Goal: Transaction & Acquisition: Purchase product/service

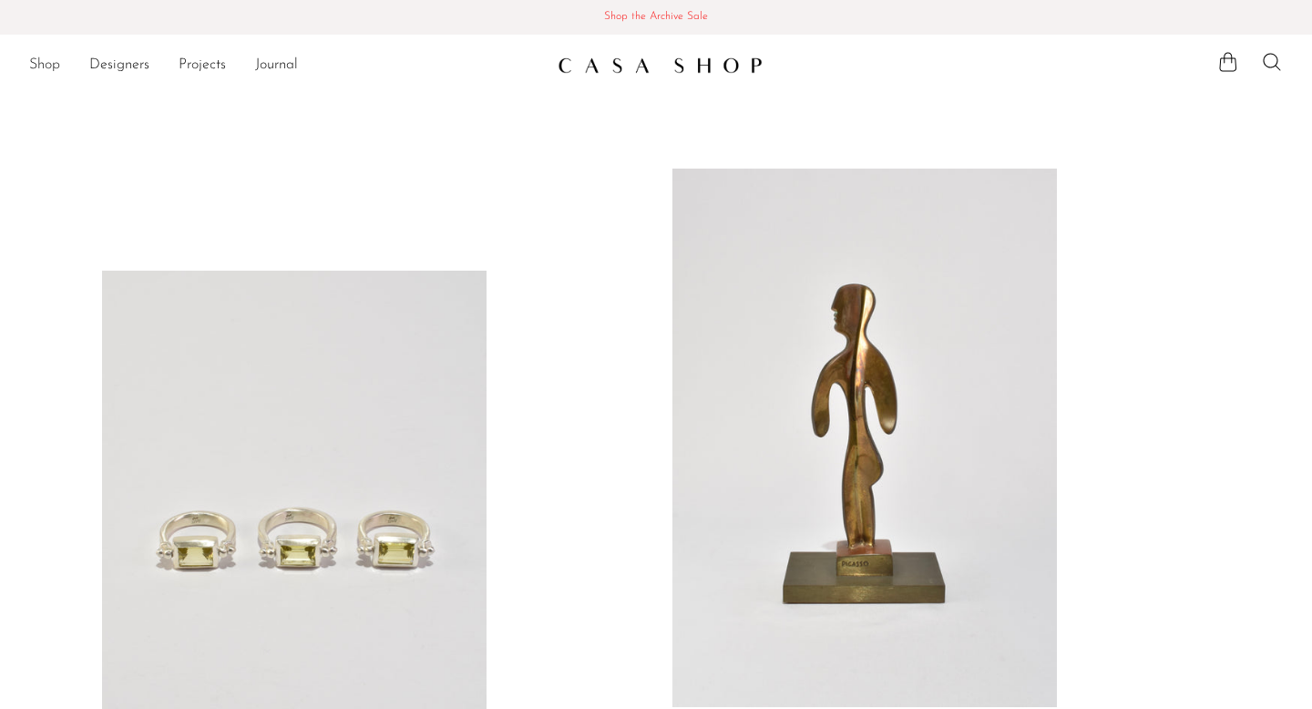
click at [41, 61] on link "Shop" at bounding box center [44, 66] width 31 height 24
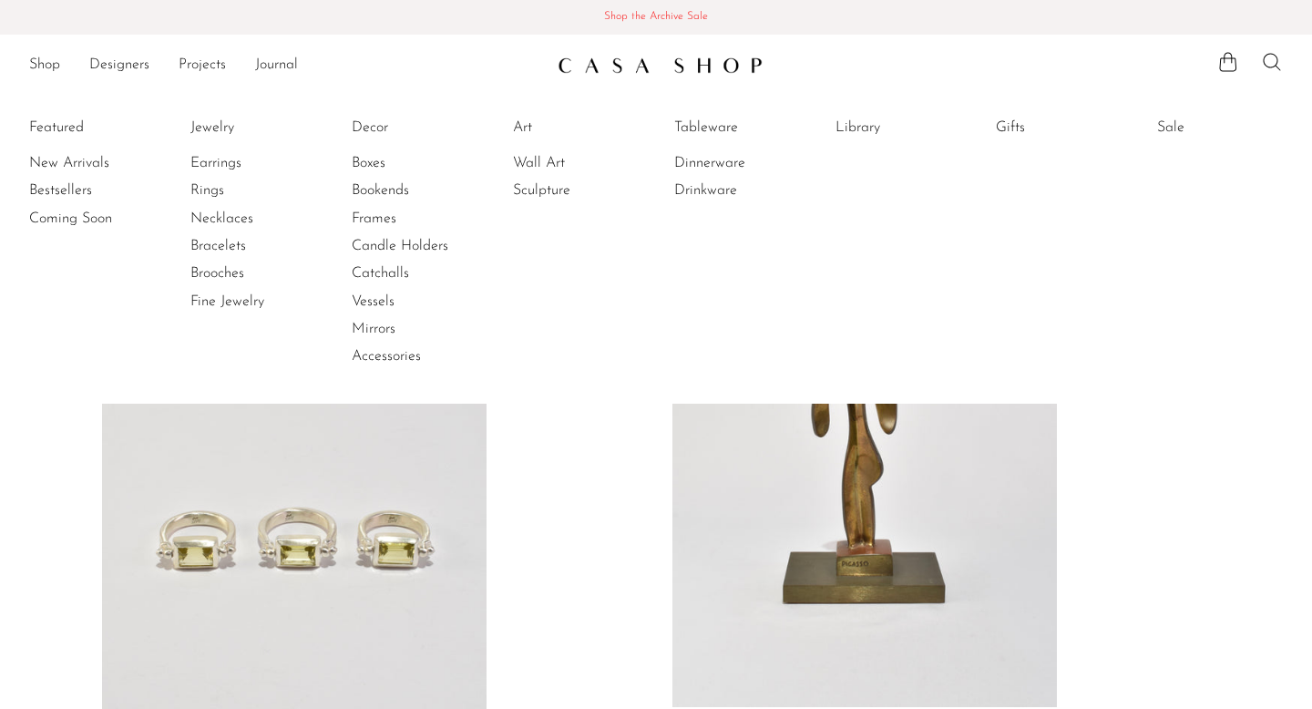
click at [1262, 60] on icon at bounding box center [1272, 62] width 22 height 22
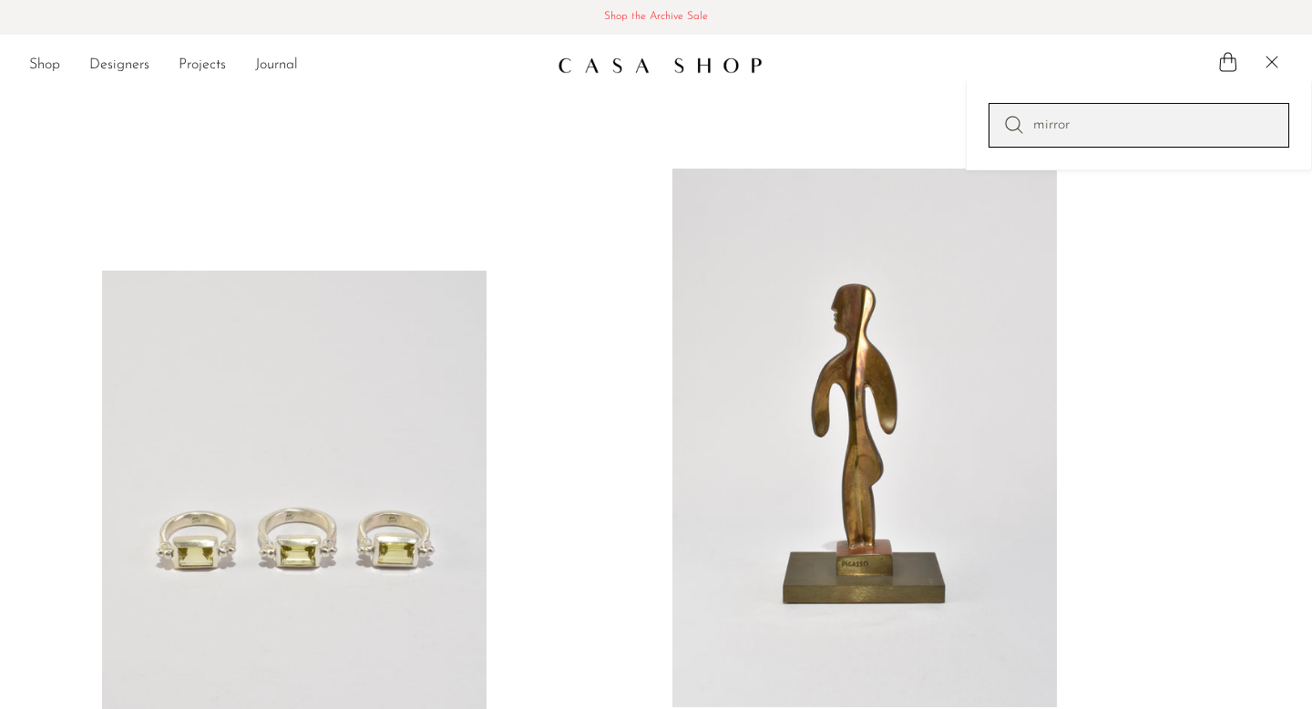
type input "mirror"
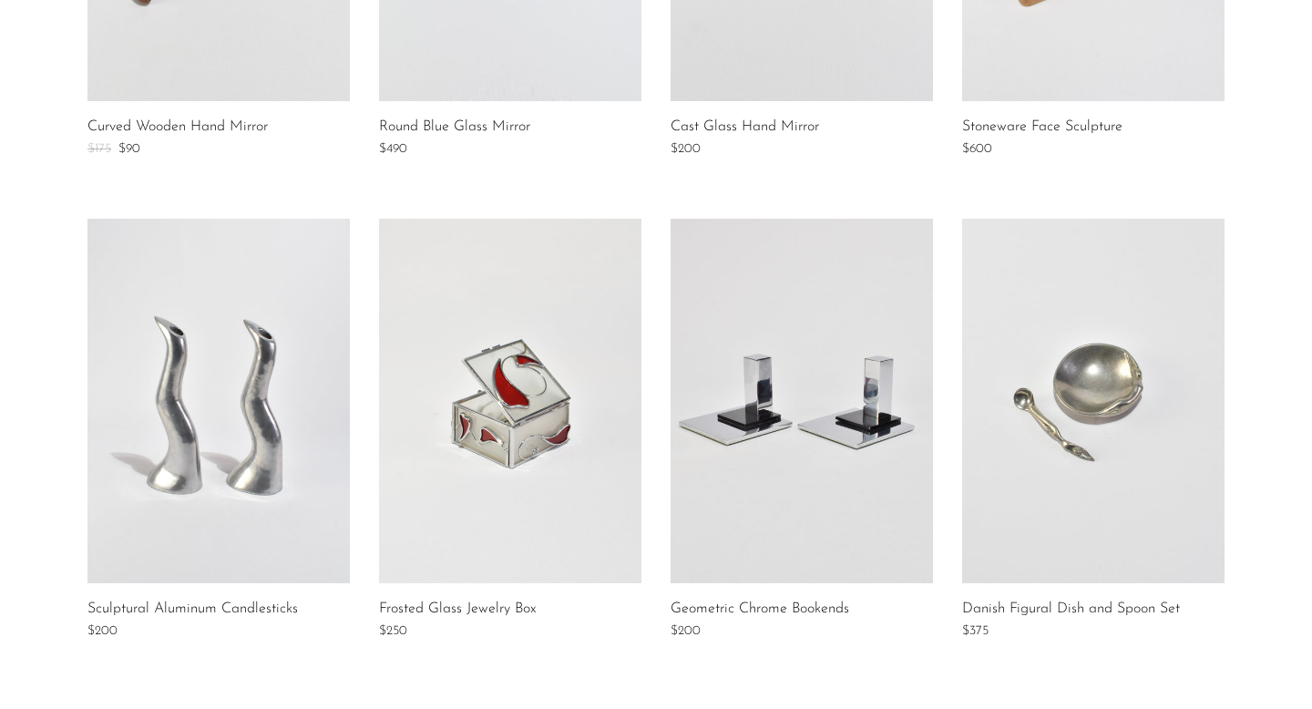
scroll to position [1125, 0]
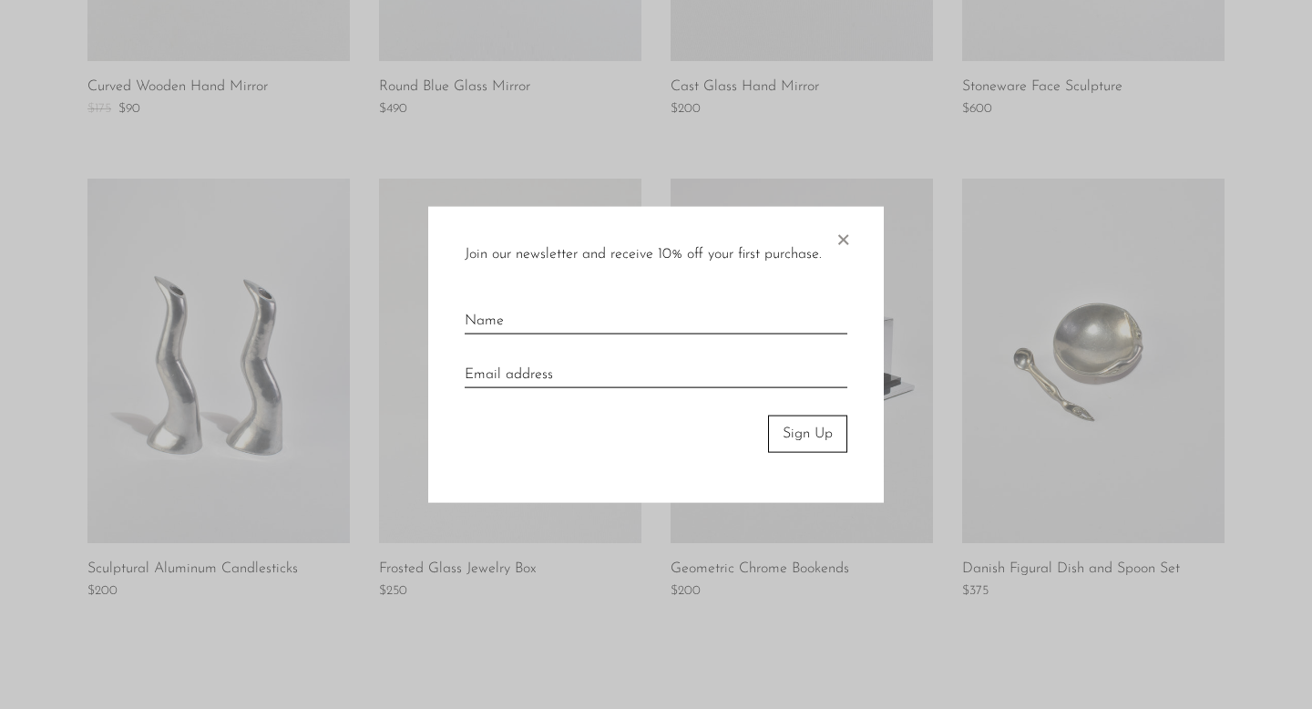
click at [844, 248] on span "×" at bounding box center [843, 236] width 18 height 58
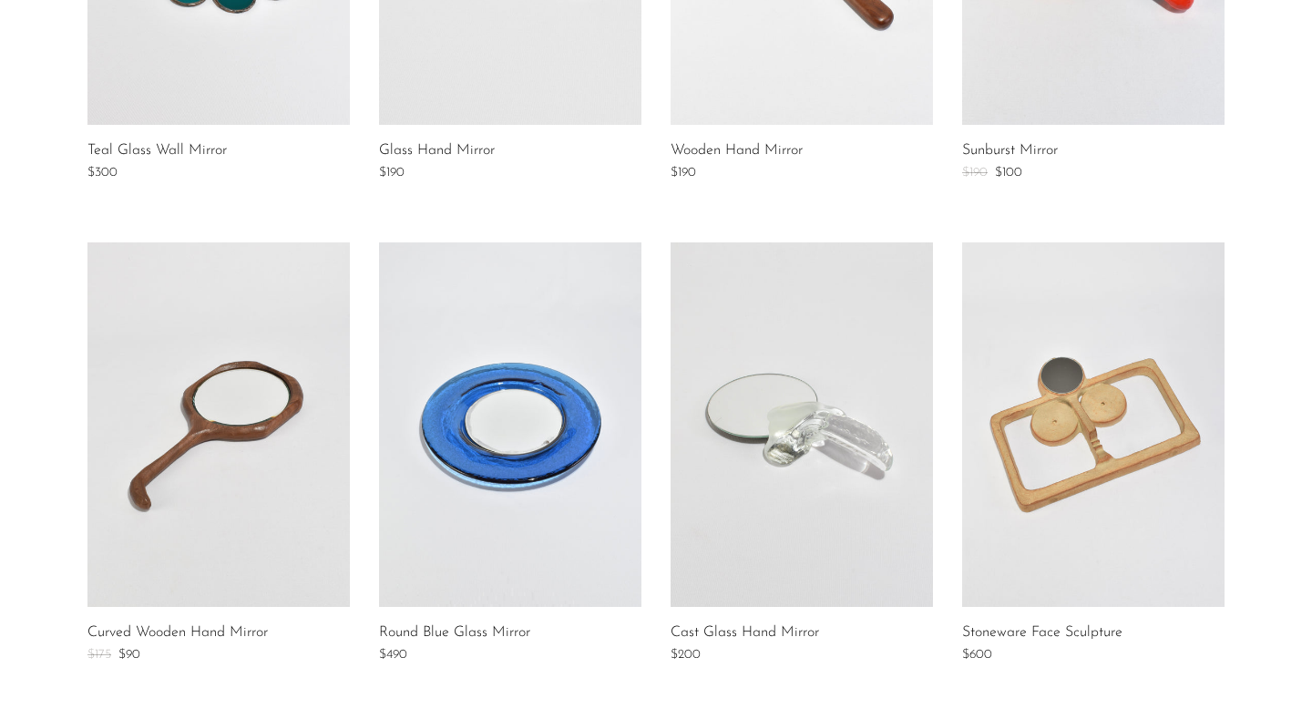
scroll to position [661, 0]
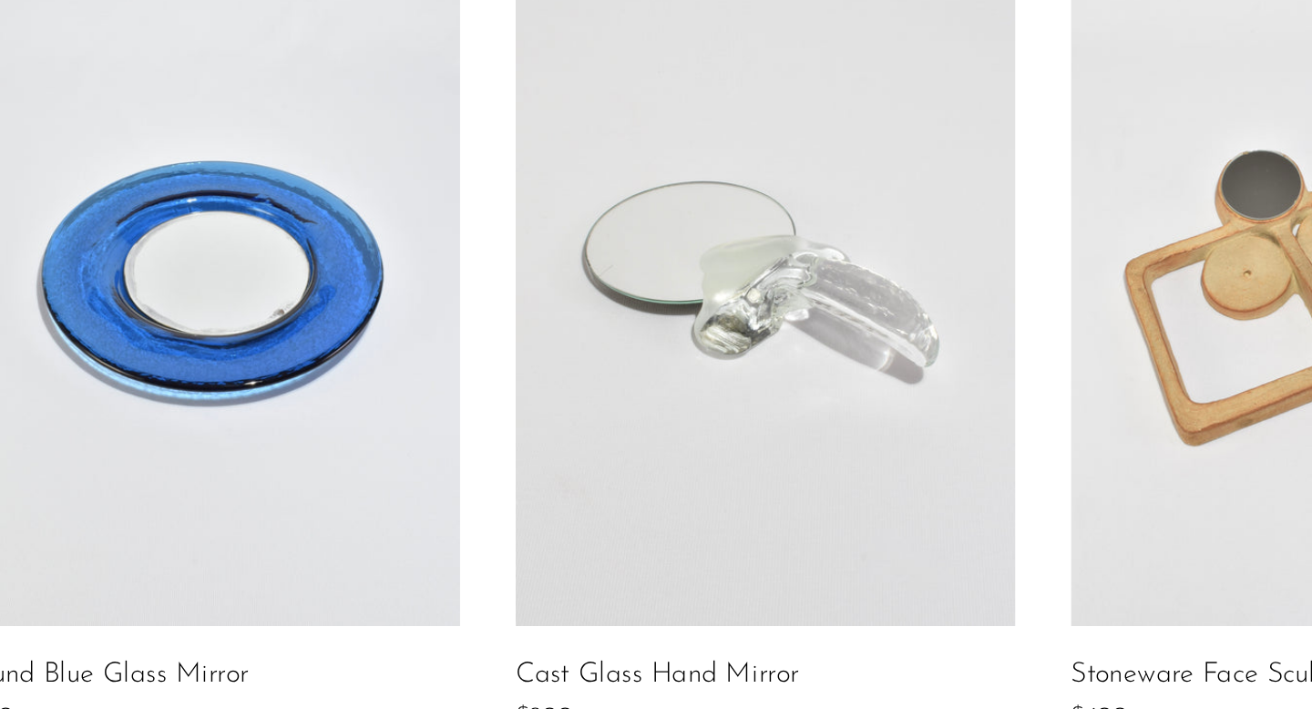
click at [826, 423] on link at bounding box center [802, 342] width 262 height 364
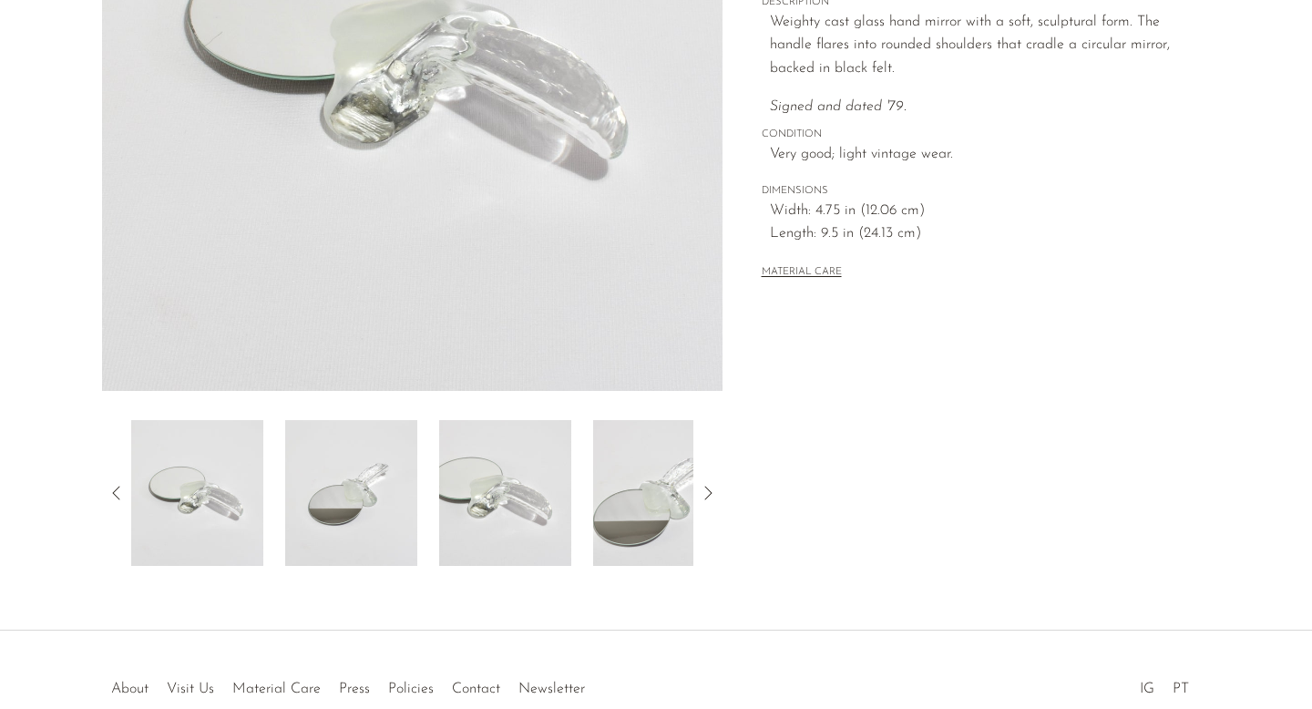
scroll to position [444, 0]
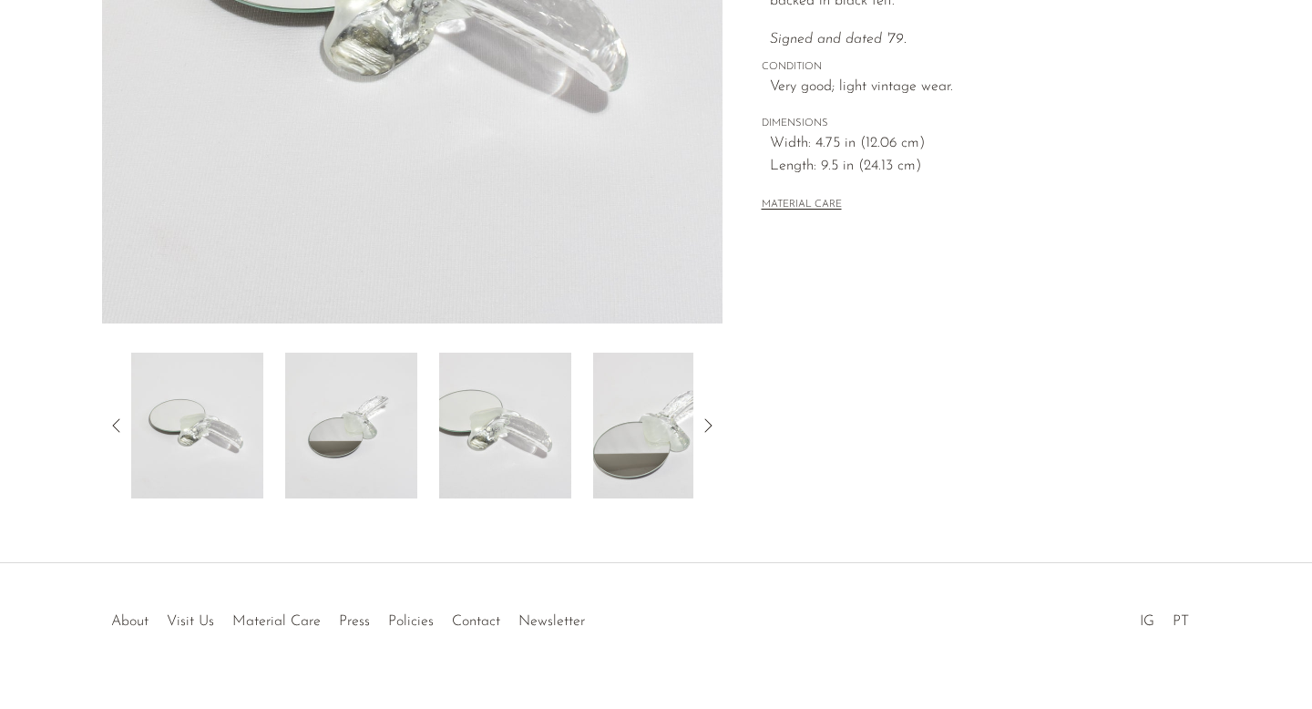
click at [371, 421] on img at bounding box center [351, 426] width 132 height 146
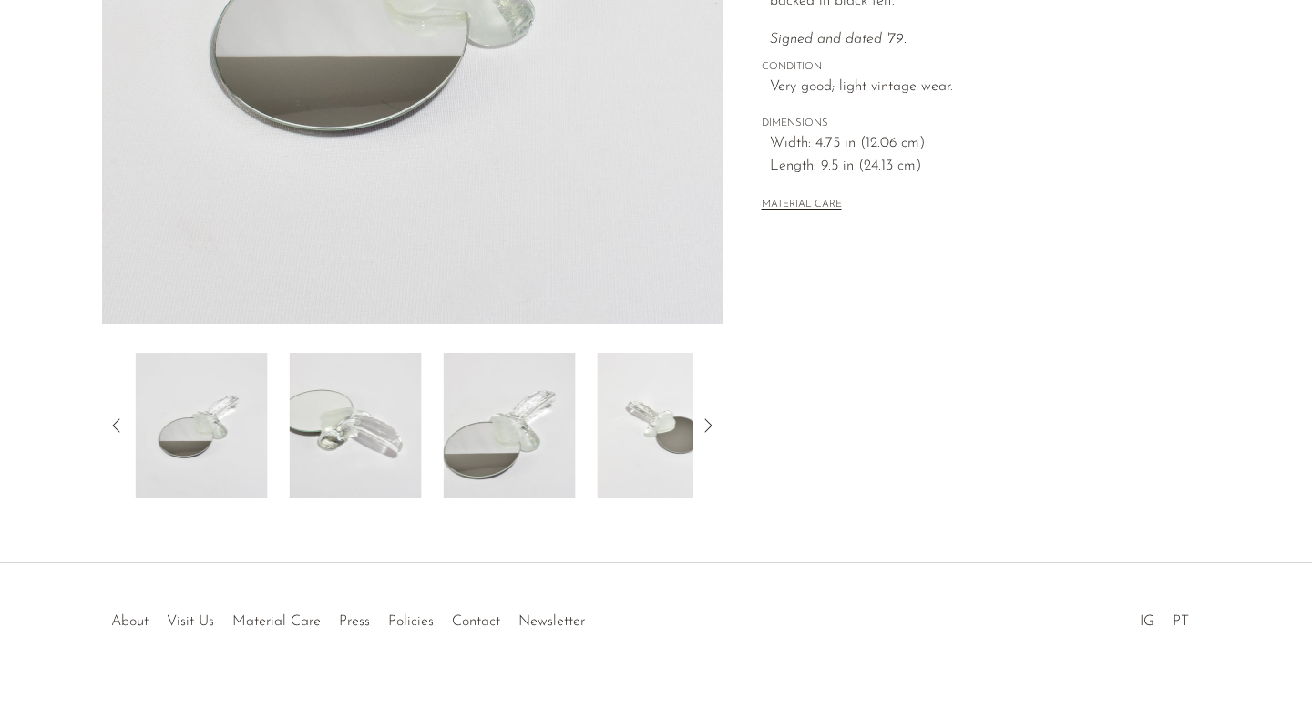
click at [353, 399] on img at bounding box center [356, 426] width 132 height 146
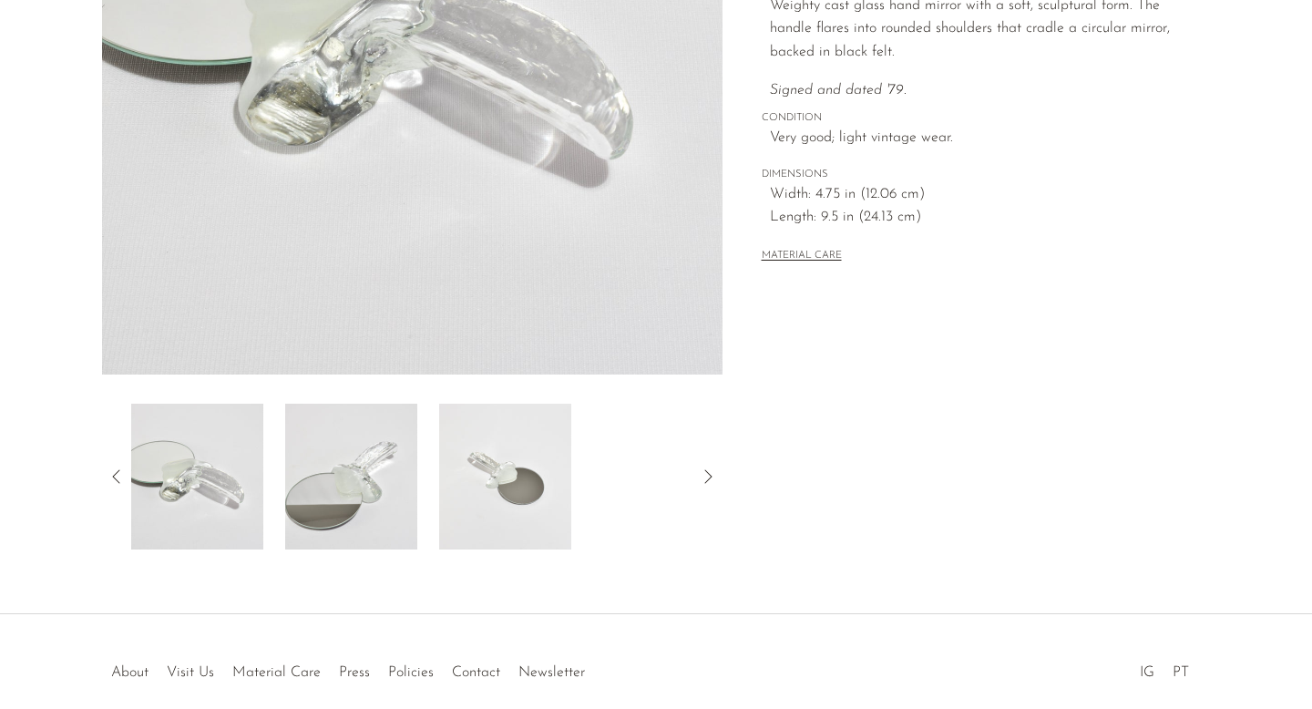
scroll to position [477, 0]
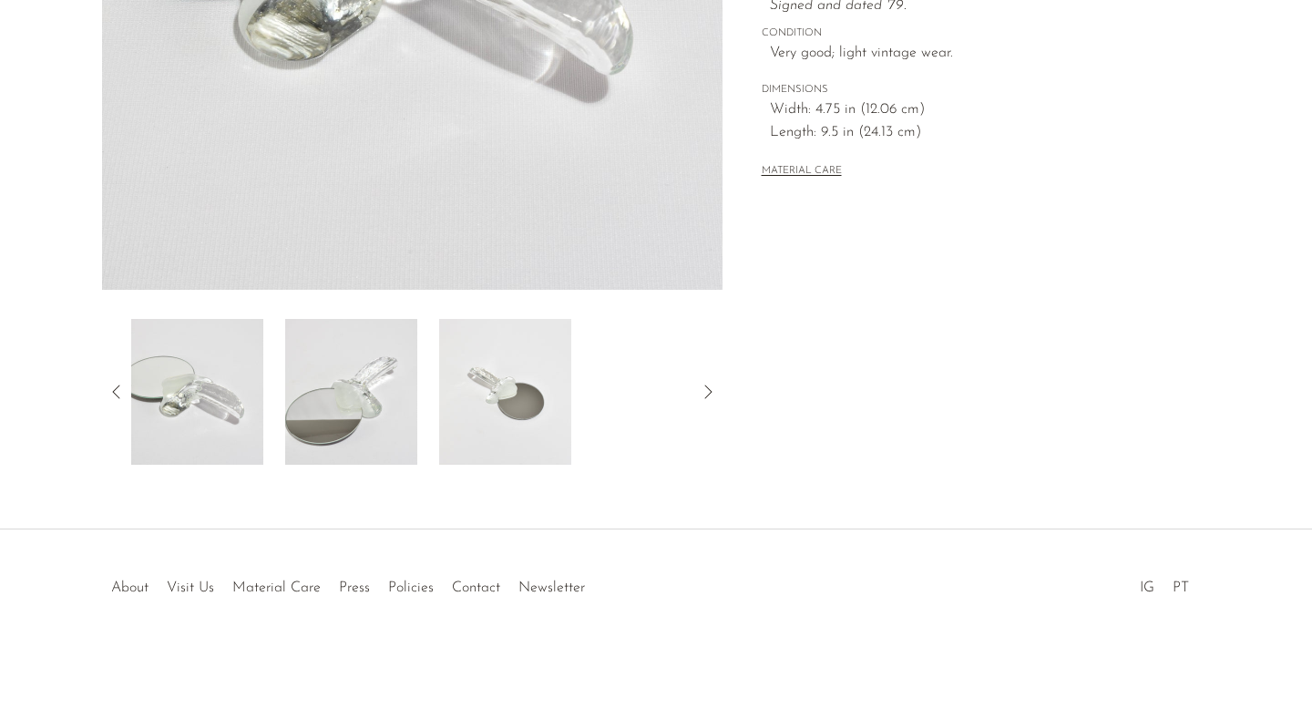
click at [112, 387] on icon at bounding box center [117, 392] width 22 height 22
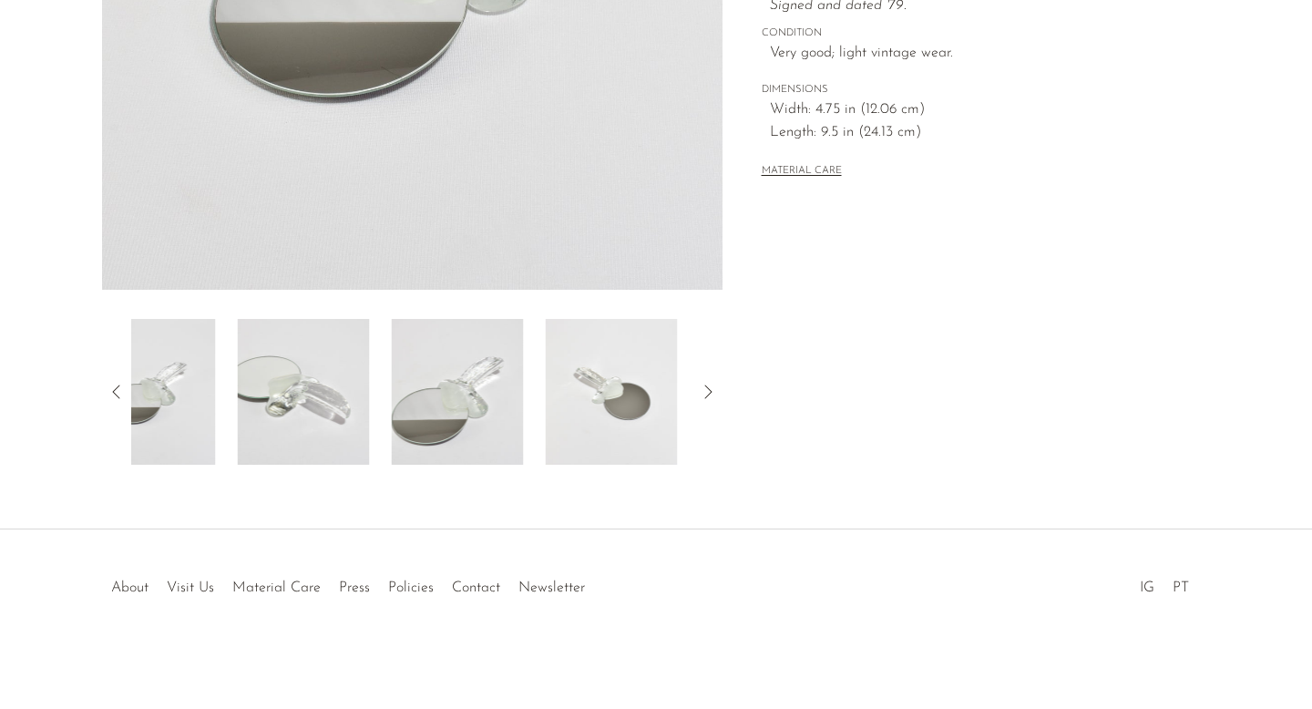
click at [112, 387] on icon at bounding box center [117, 392] width 22 height 22
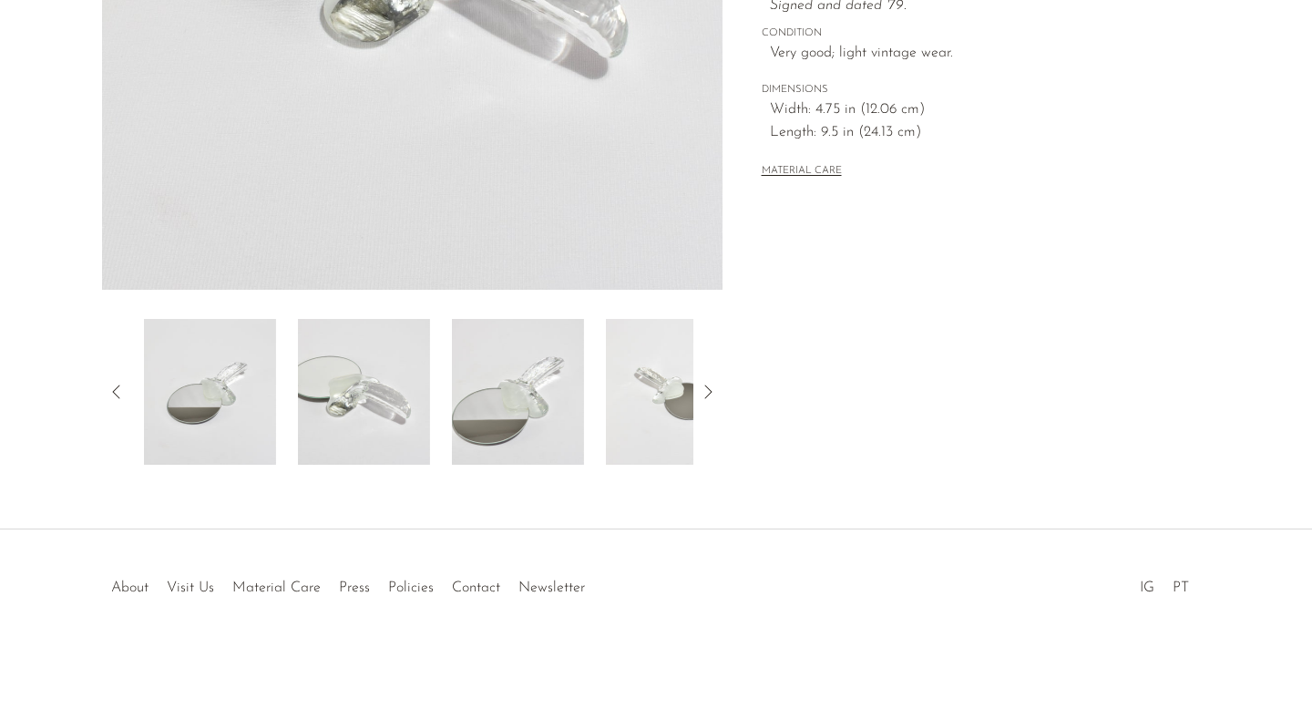
click at [112, 387] on icon at bounding box center [117, 392] width 22 height 22
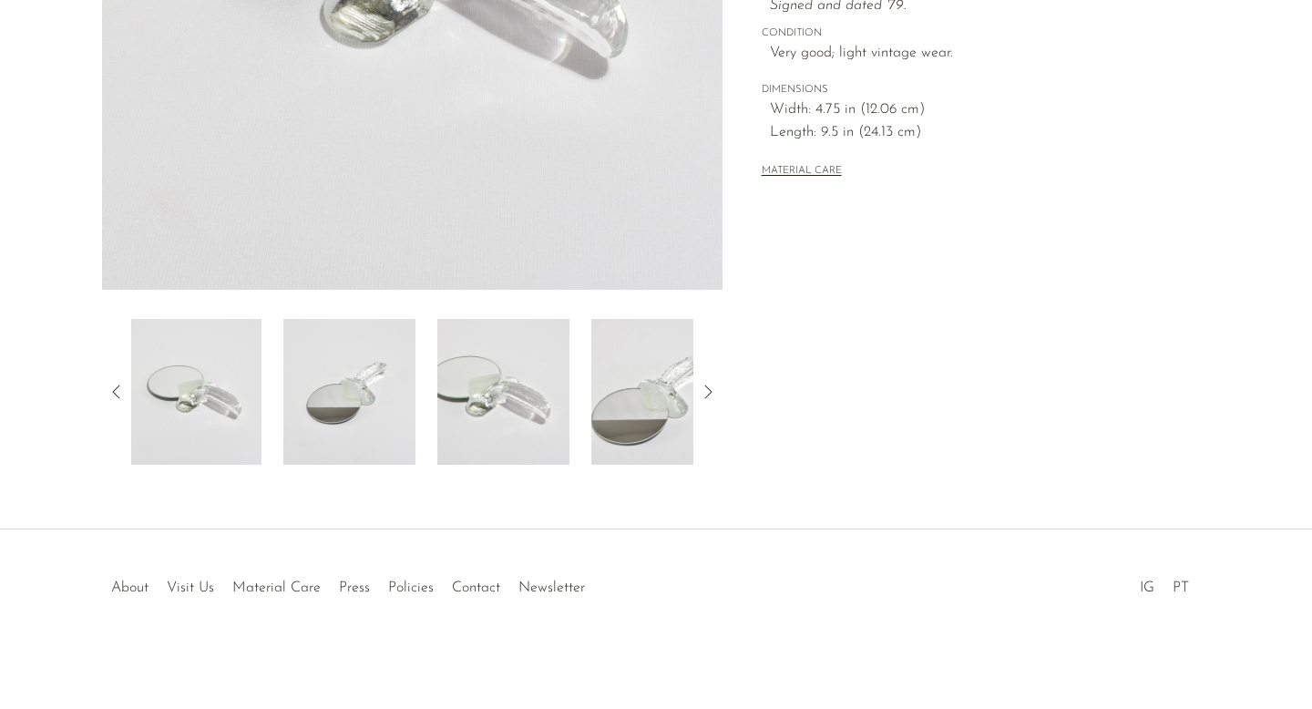
click at [964, 343] on div "Home Collections Cast Glass Hand Mirror $200 Starting at $69 /mo with Affirm. C…" at bounding box center [965, 35] width 487 height 858
click at [196, 395] on img at bounding box center [197, 392] width 132 height 146
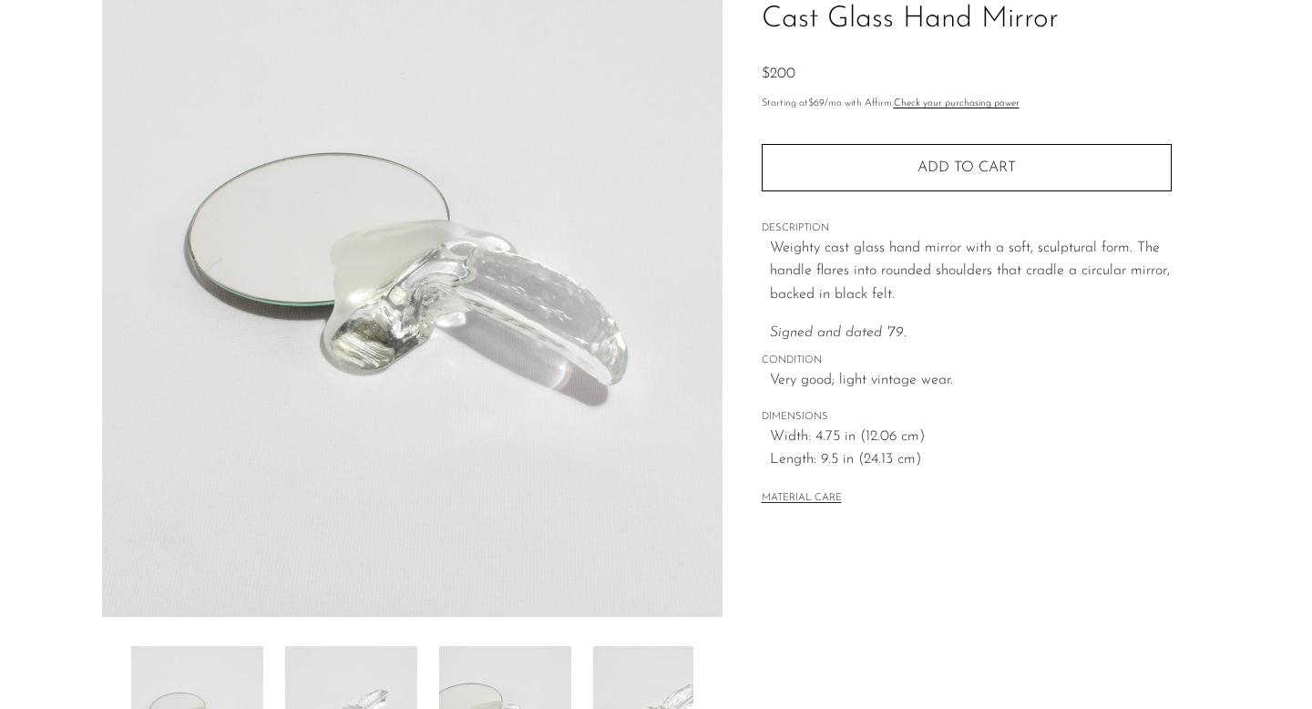
scroll to position [128, 0]
